Goal: Entertainment & Leisure: Consume media (video, audio)

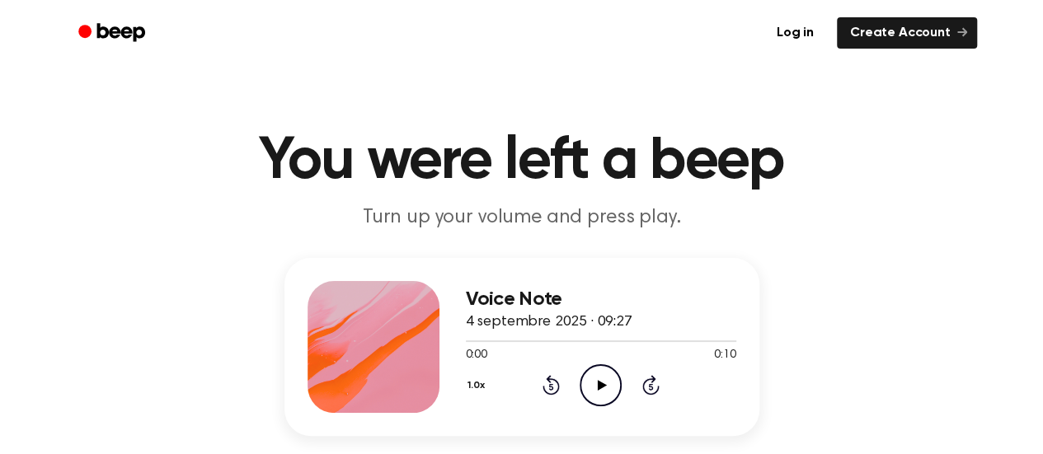
click at [592, 387] on icon "Play Audio" at bounding box center [601, 386] width 42 height 42
click at [577, 377] on div "1.0x Rewind 5 seconds Play Audio Skip 5 seconds" at bounding box center [601, 386] width 271 height 42
click at [589, 377] on icon "Play Audio" at bounding box center [601, 386] width 42 height 42
click at [720, 344] on div at bounding box center [601, 340] width 271 height 13
click at [593, 372] on icon "Play Audio" at bounding box center [601, 386] width 42 height 42
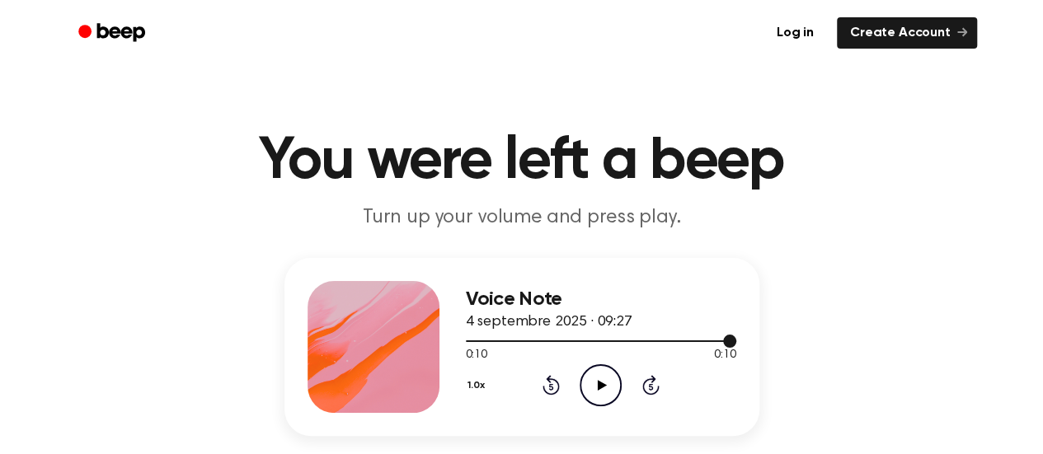
click at [624, 341] on div at bounding box center [601, 342] width 271 height 2
click at [607, 374] on icon "Play Audio" at bounding box center [601, 386] width 42 height 42
click at [607, 374] on icon "Pause Audio" at bounding box center [601, 386] width 42 height 42
click at [602, 362] on div "0:08 0:10" at bounding box center [601, 355] width 271 height 17
click at [604, 374] on icon "Play Audio" at bounding box center [601, 386] width 42 height 42
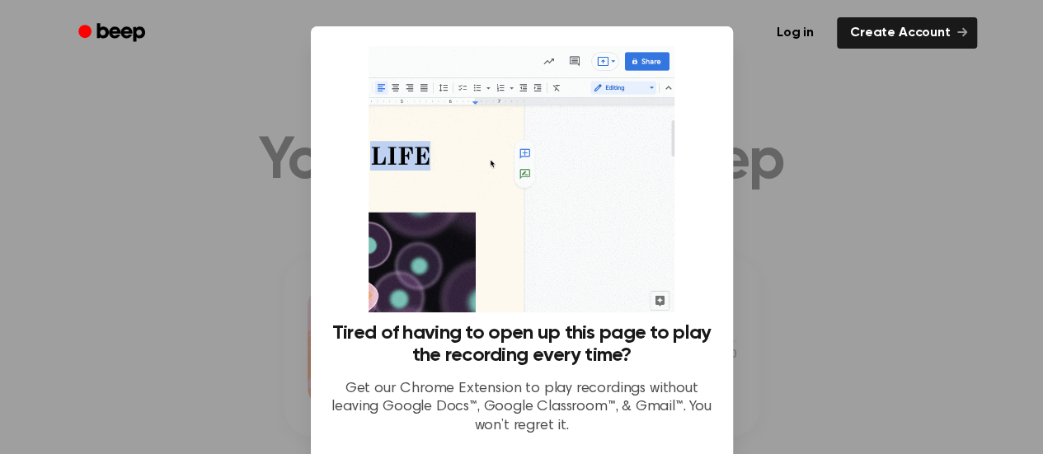
click at [859, 377] on div at bounding box center [521, 227] width 1043 height 454
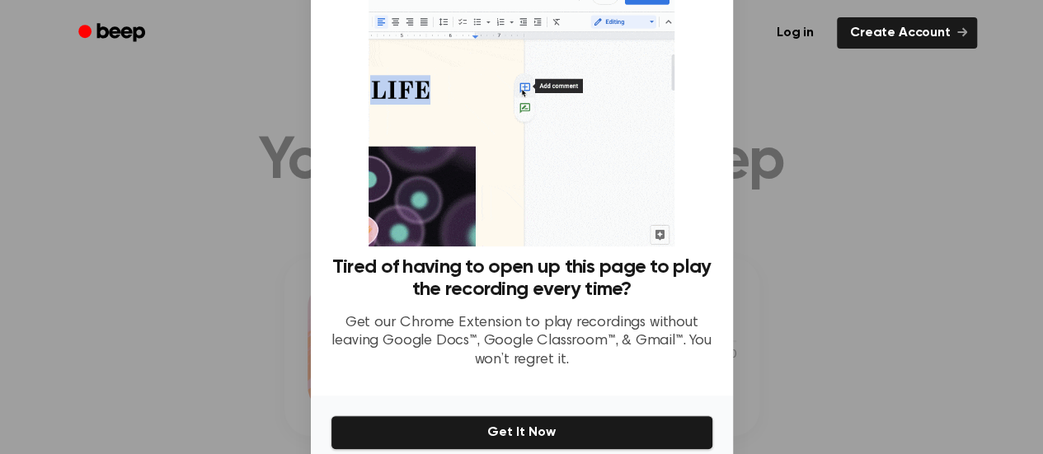
scroll to position [140, 0]
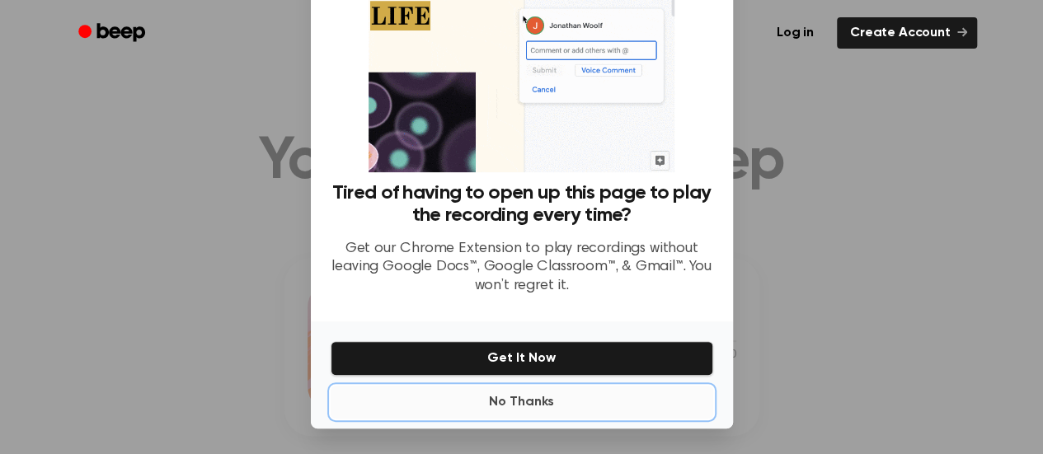
click at [553, 410] on button "No Thanks" at bounding box center [522, 402] width 383 height 33
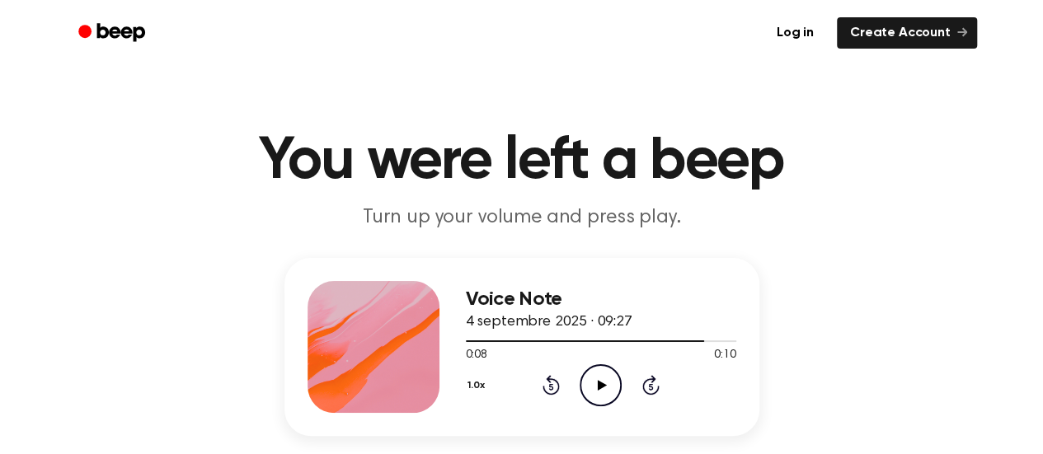
click at [586, 371] on icon "Play Audio" at bounding box center [601, 386] width 42 height 42
